Goal: Information Seeking & Learning: Understand process/instructions

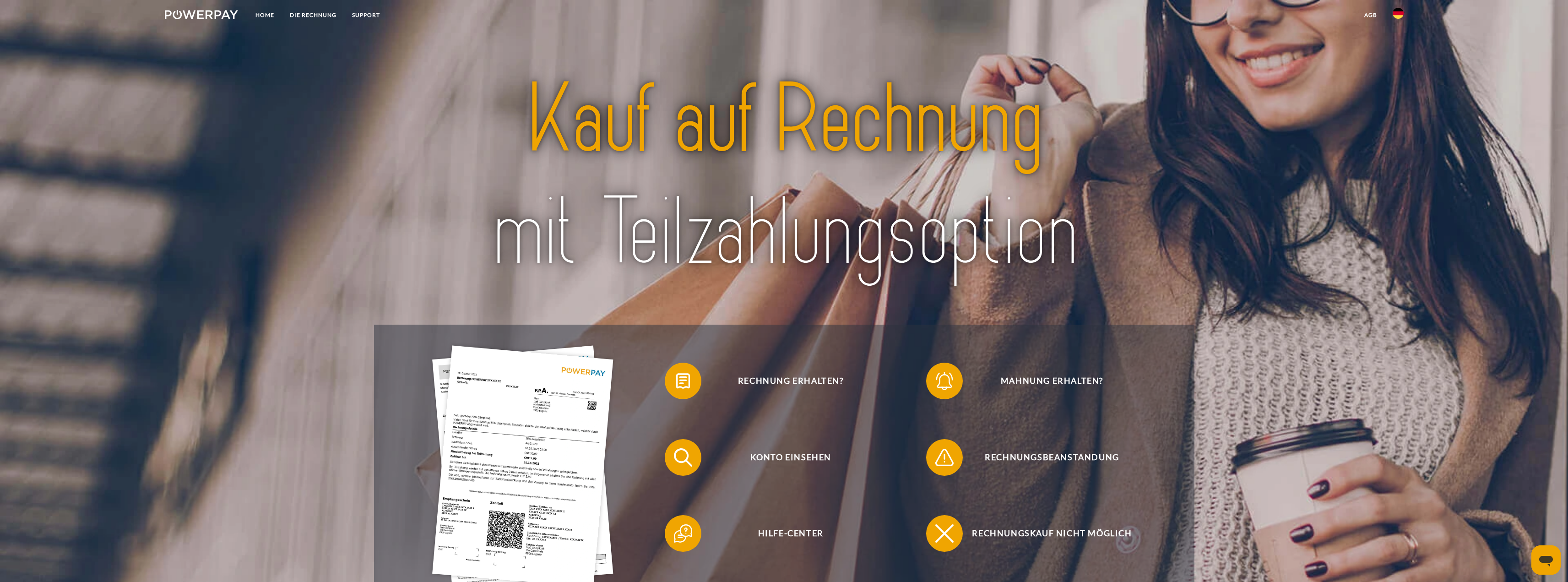
click at [1399, 9] on img at bounding box center [1398, 13] width 11 height 11
click at [1405, 65] on link at bounding box center [1398, 67] width 27 height 23
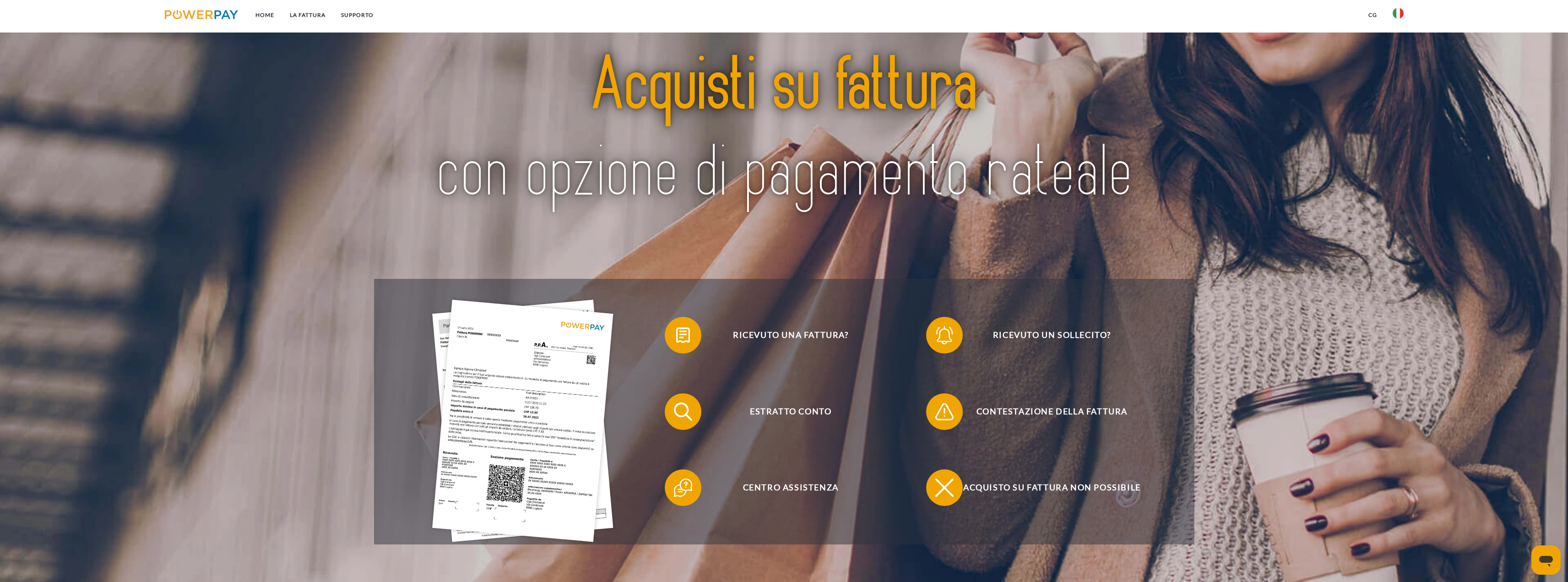
scroll to position [92, 0]
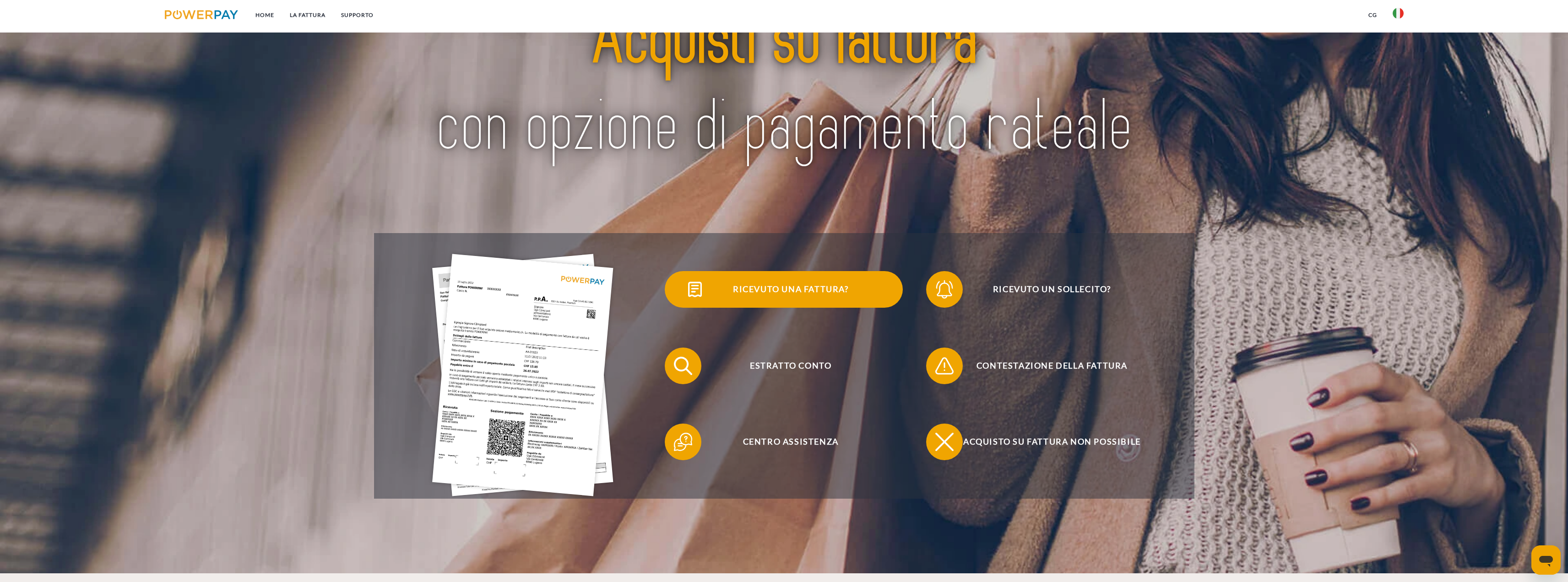
click at [797, 288] on span "Ricevuto una fattura?" at bounding box center [790, 289] width 225 height 37
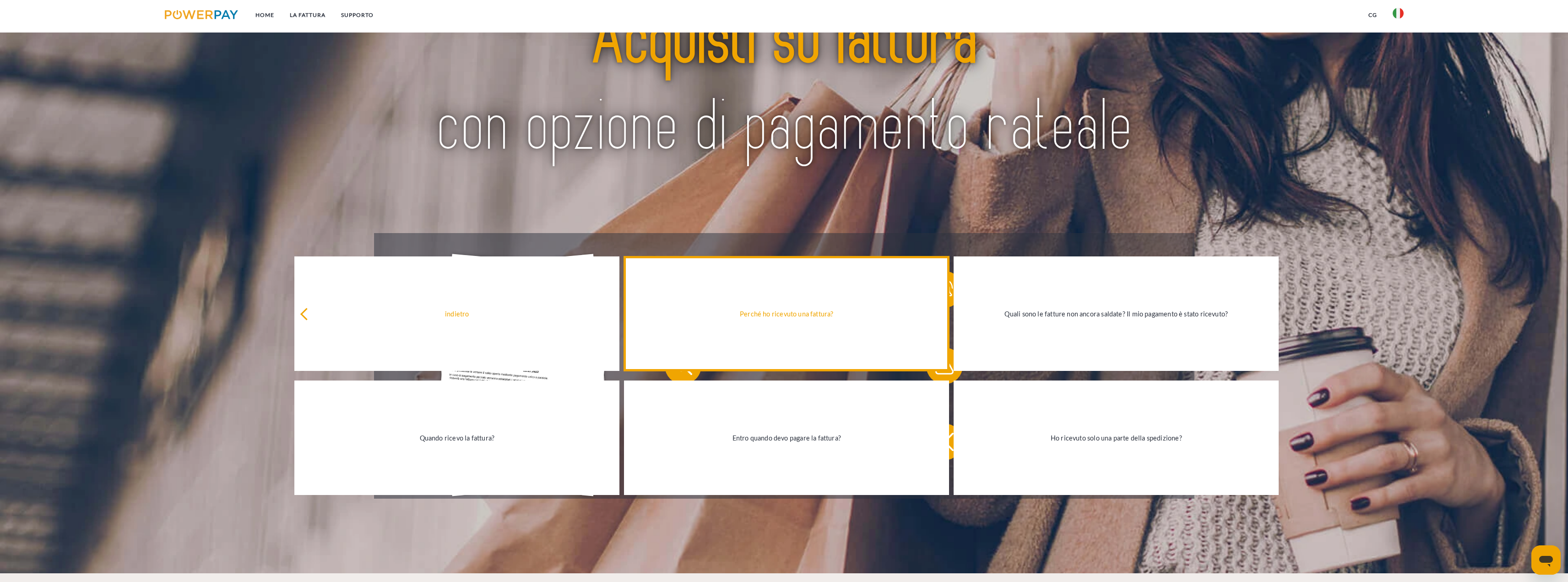
click at [804, 334] on link "Perché ho ricevuto una fattura?" at bounding box center [787, 313] width 325 height 114
